Goal: Check status: Check status

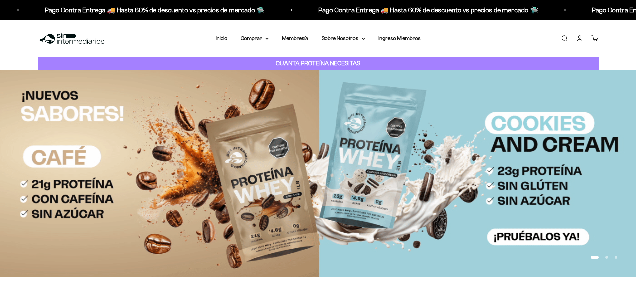
click at [580, 37] on link "Iniciar sesión" at bounding box center [579, 38] width 7 height 7
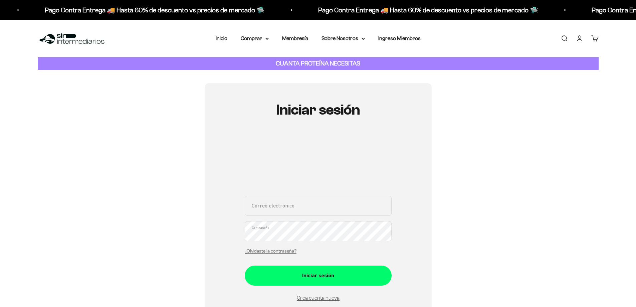
type input "[EMAIL_ADDRESS][DOMAIN_NAME]"
click at [267, 214] on input "[EMAIL_ADDRESS][DOMAIN_NAME]" at bounding box center [318, 206] width 147 height 20
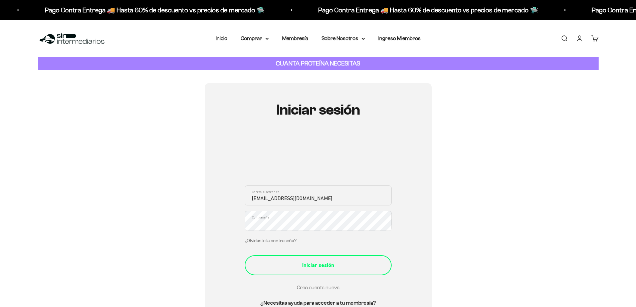
click at [314, 266] on div "Iniciar sesión" at bounding box center [318, 265] width 120 height 9
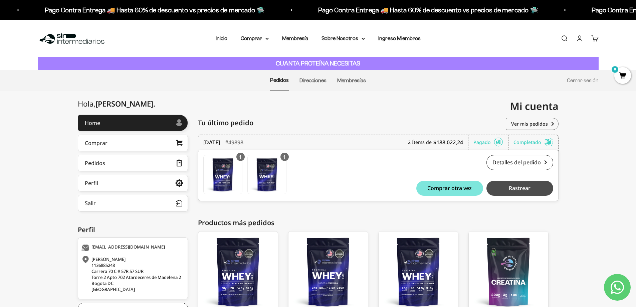
click at [516, 191] on span "Rastrear" at bounding box center [520, 187] width 22 height 5
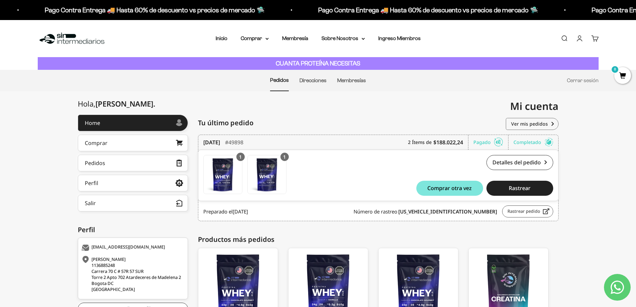
click at [517, 215] on link "Rastrear pedido" at bounding box center [527, 211] width 51 height 12
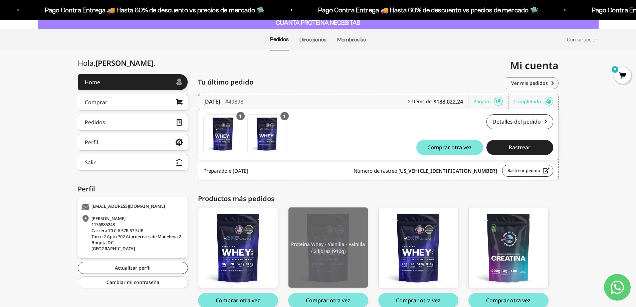
scroll to position [73, 0]
